Goal: Find specific page/section: Find specific page/section

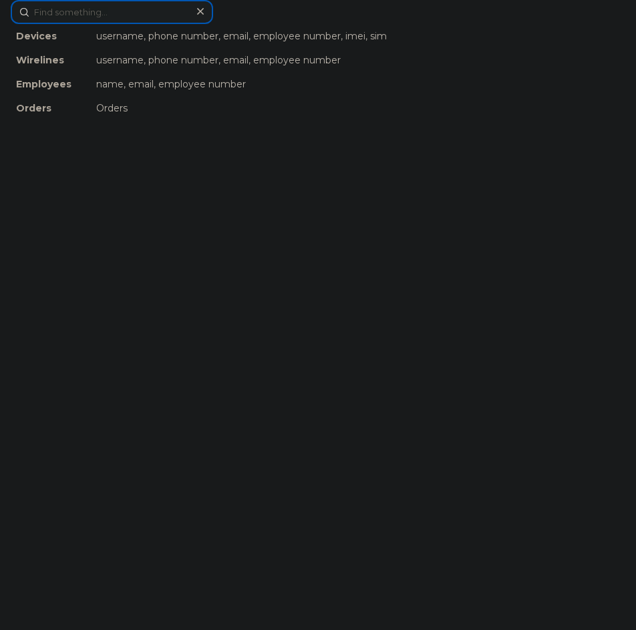
click at [270, 24] on div "Devices username, phone number, email, employee number, imei, sim Wirelines use…" at bounding box center [318, 12] width 614 height 24
paste input "4692167160"
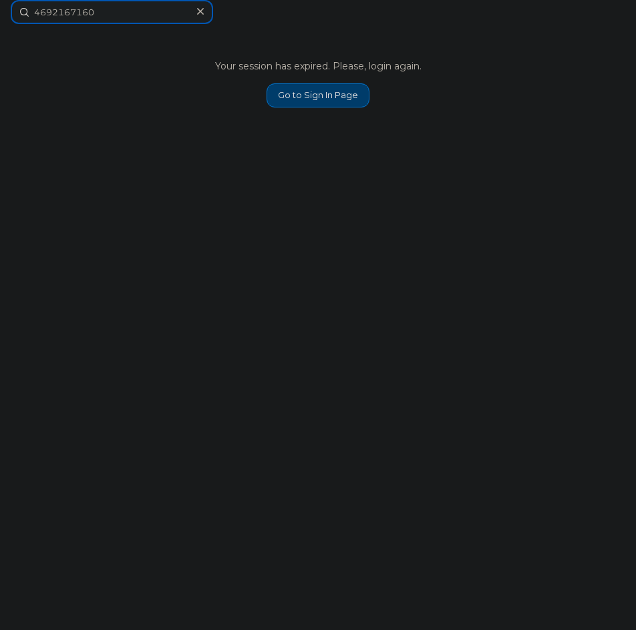
type input "4692167160"
click at [305, 100] on link "Go to Sign In Page" at bounding box center [317, 95] width 103 height 24
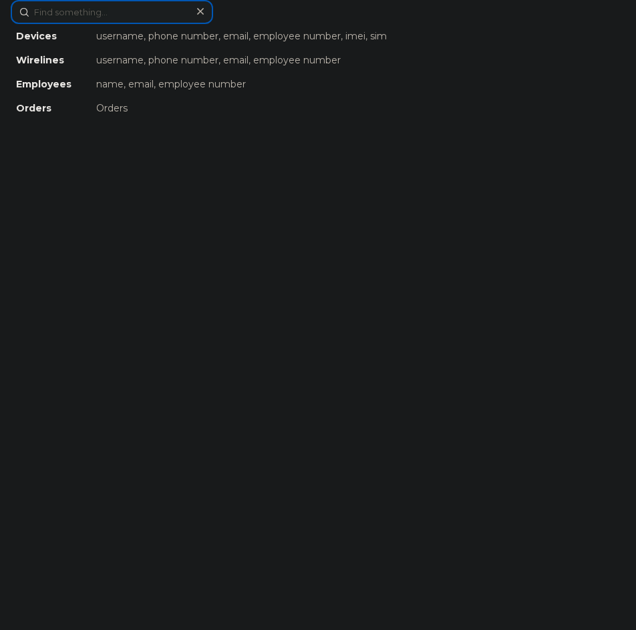
click at [268, 24] on div "Devices username, phone number, email, employee number, imei, sim Wirelines use…" at bounding box center [318, 12] width 614 height 24
paste input "4692167160"
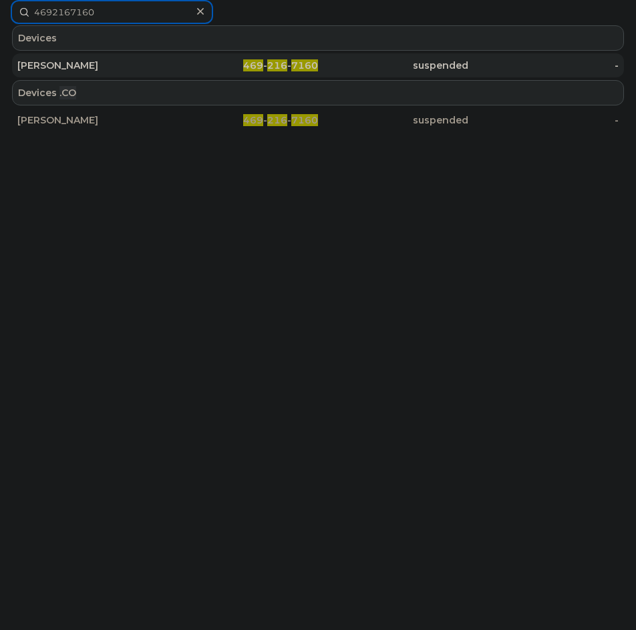
type input "4692167160"
click at [136, 70] on div "[PERSON_NAME]" at bounding box center [92, 65] width 150 height 13
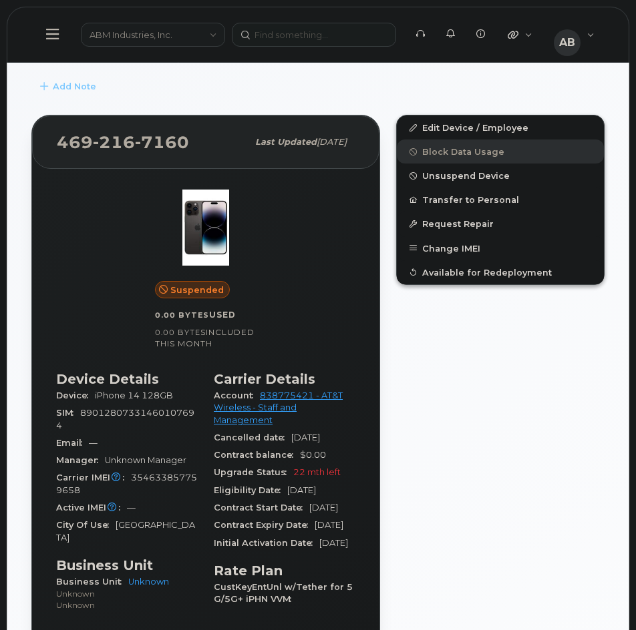
scroll to position [267, 0]
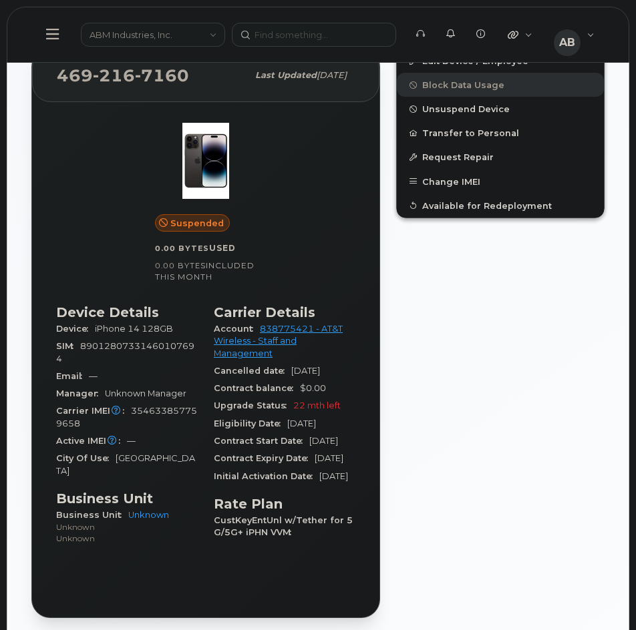
click at [154, 409] on span "354633857759658" at bounding box center [126, 417] width 141 height 22
copy span "354633857759658"
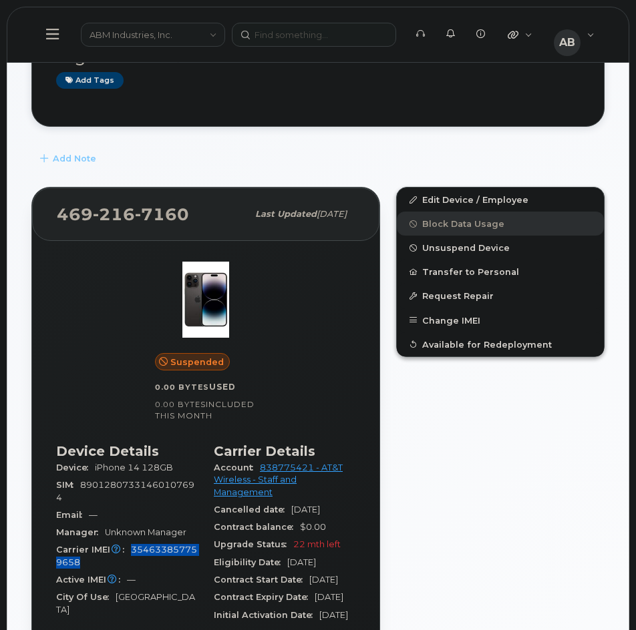
scroll to position [134, 0]
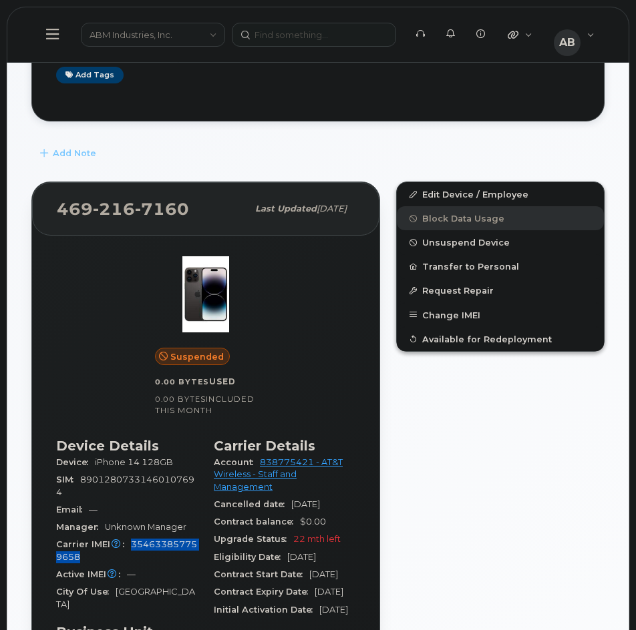
copy span "354633857759658"
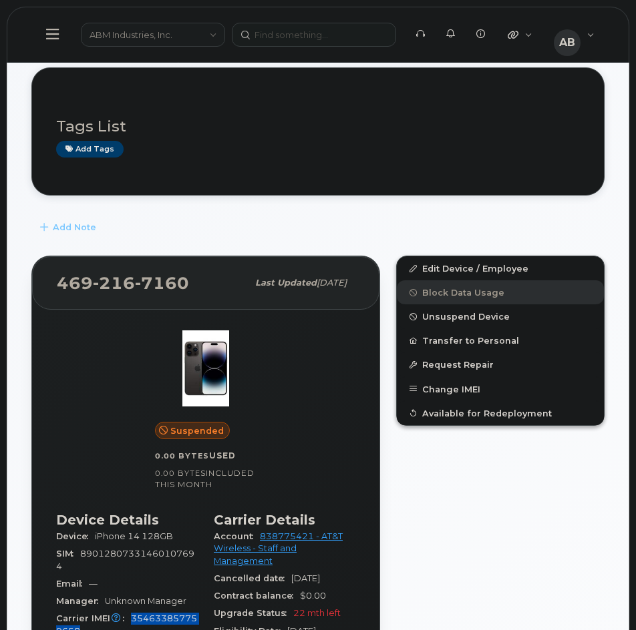
scroll to position [0, 0]
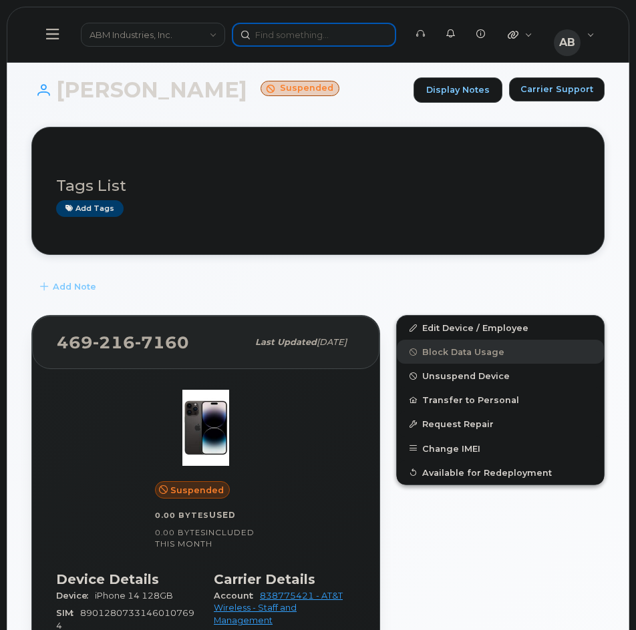
click at [274, 39] on div at bounding box center [314, 35] width 164 height 24
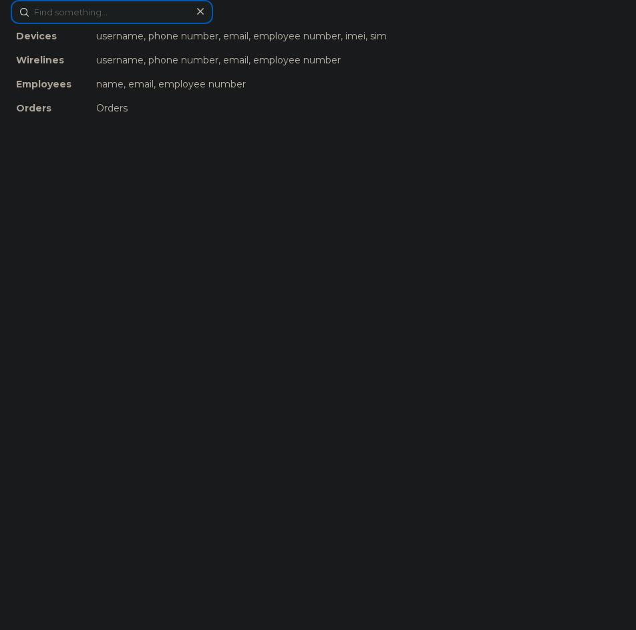
paste input "4047640878"
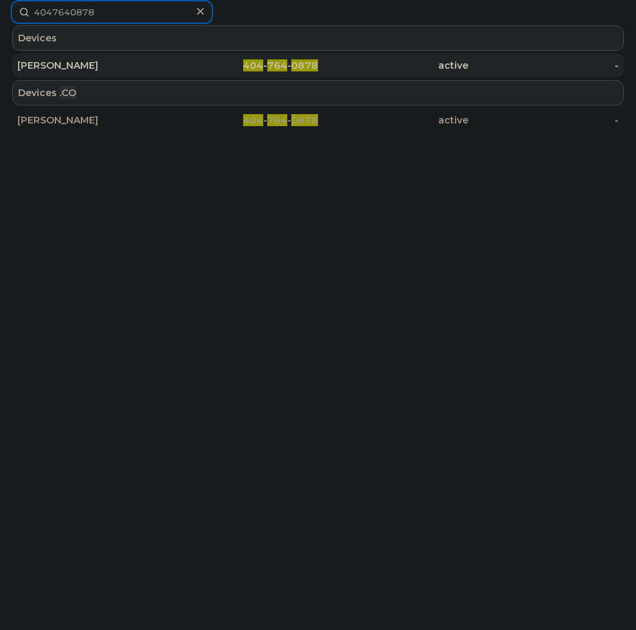
type input "4047640878"
click at [89, 67] on div "KOMI KLOUGAN" at bounding box center [92, 65] width 150 height 13
